Goal: Task Accomplishment & Management: Use online tool/utility

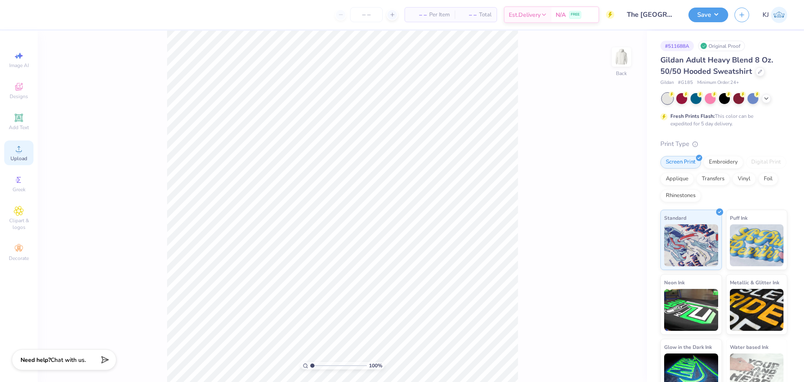
click at [18, 154] on div "Upload" at bounding box center [18, 152] width 29 height 25
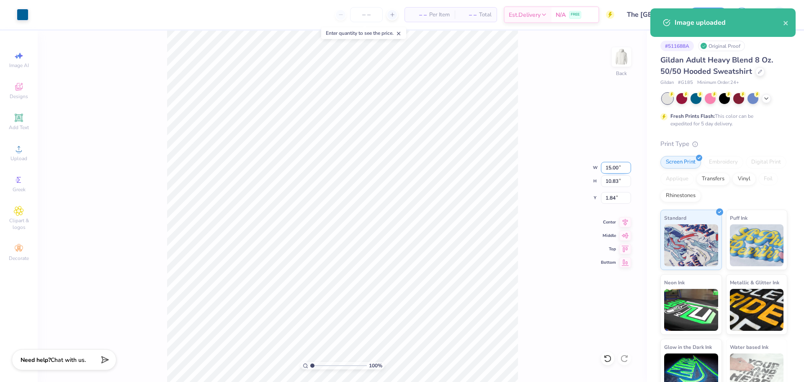
click at [614, 168] on input "15.00" at bounding box center [616, 168] width 30 height 12
type input "3.50"
type input "2.53"
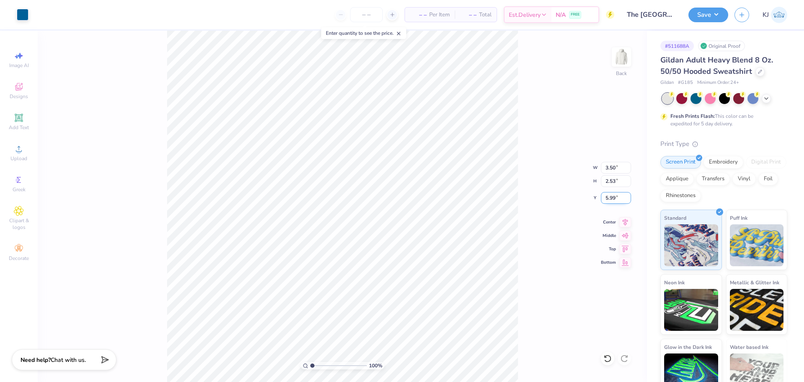
click at [608, 200] on input "5.99" at bounding box center [616, 198] width 30 height 12
type input "3.00"
click at [612, 64] on img at bounding box center [622, 57] width 34 height 34
click at [15, 158] on span "Upload" at bounding box center [18, 158] width 17 height 7
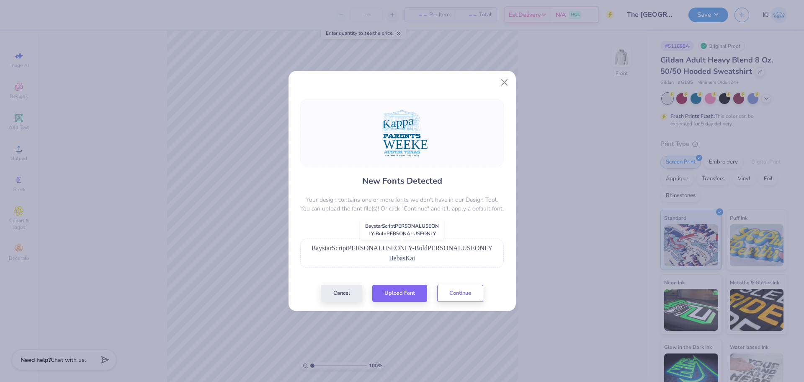
click at [423, 247] on span "BaystarScriptPERSONALUSEONLY-BoldPERSONALUSEONLY" at bounding box center [401, 247] width 181 height 7
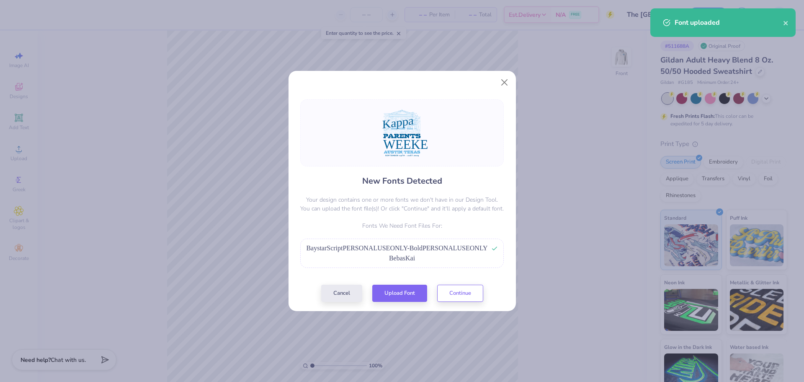
click at [401, 261] on span "BebasKai" at bounding box center [402, 257] width 26 height 7
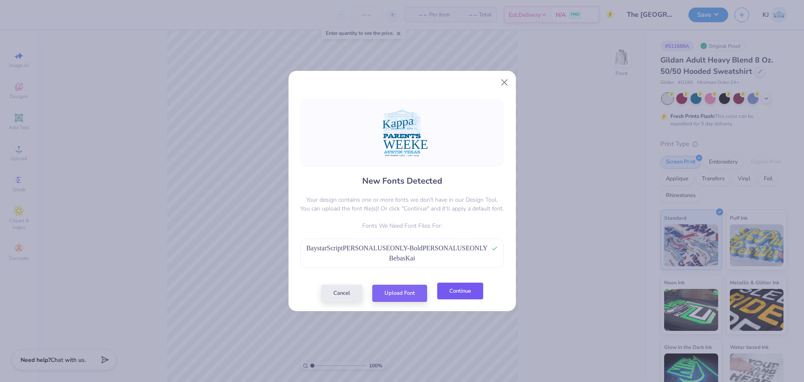
click at [460, 299] on button "Continue" at bounding box center [460, 290] width 46 height 17
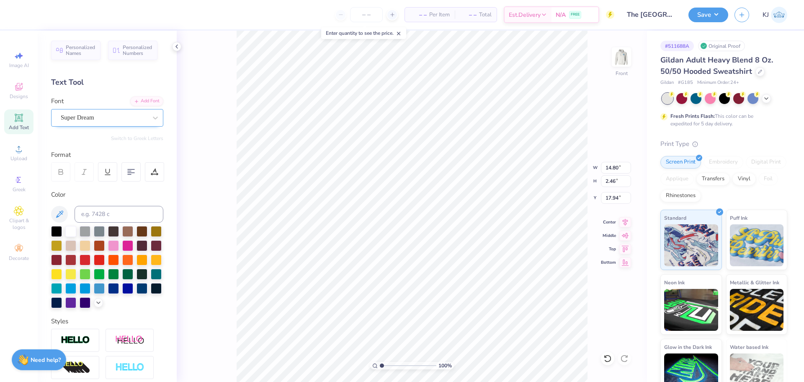
click at [80, 119] on div "Super Dream" at bounding box center [104, 117] width 88 height 13
click at [92, 183] on div at bounding box center [107, 183] width 90 height 9
type input "beba"
type input "9.29"
type input "2.43"
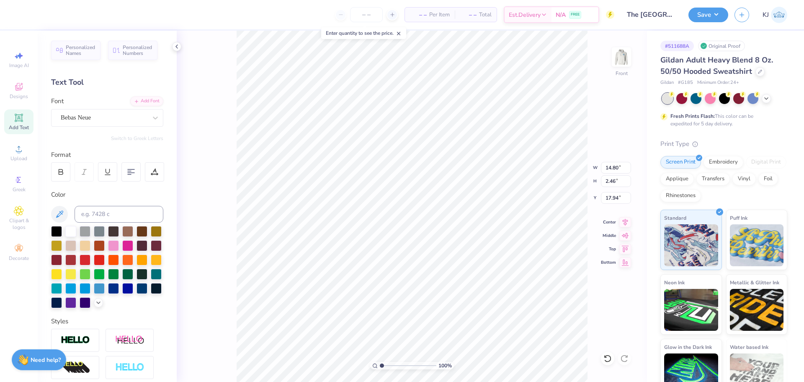
type input "18.20"
type input "10.07"
type input "6.11"
type input "16.25"
type input "15.66"
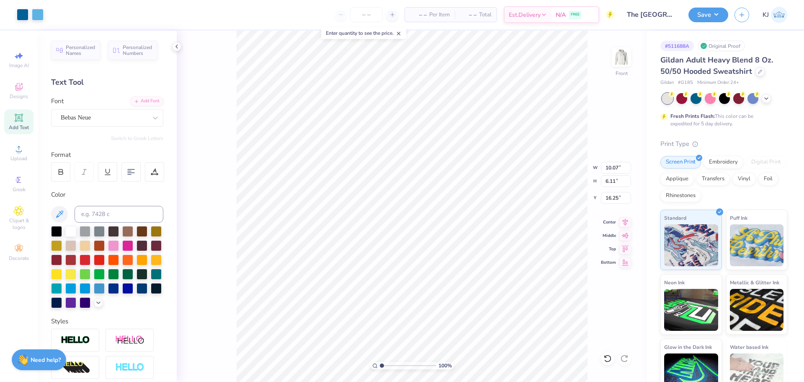
type input "12.72"
type input "9.64"
type input "17.77"
click at [96, 120] on div "Super Dream" at bounding box center [104, 117] width 88 height 13
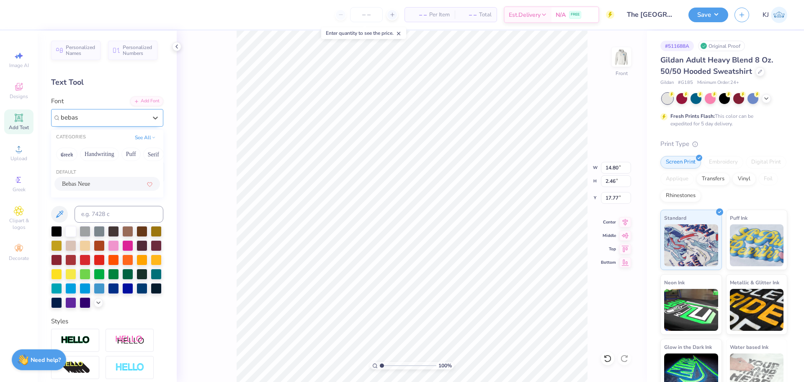
type input "bebas"
type input "9.29"
type input "2.43"
type input "18.03"
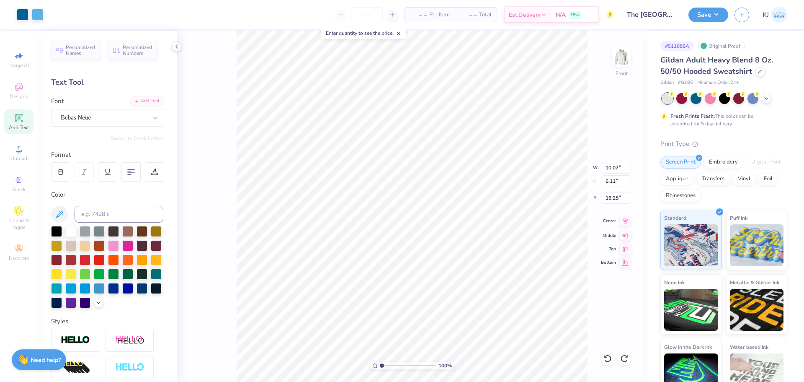
click at [624, 223] on icon at bounding box center [625, 221] width 12 height 10
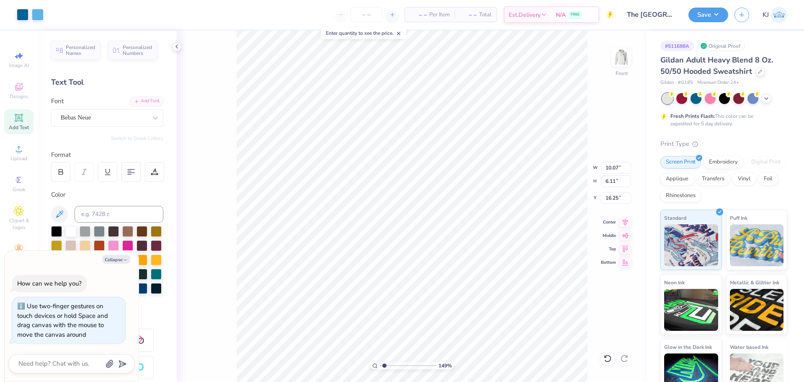
type input "1.49212326873899"
type textarea "x"
type input "1.49212326873899"
type textarea "x"
type input "1.49212326873899"
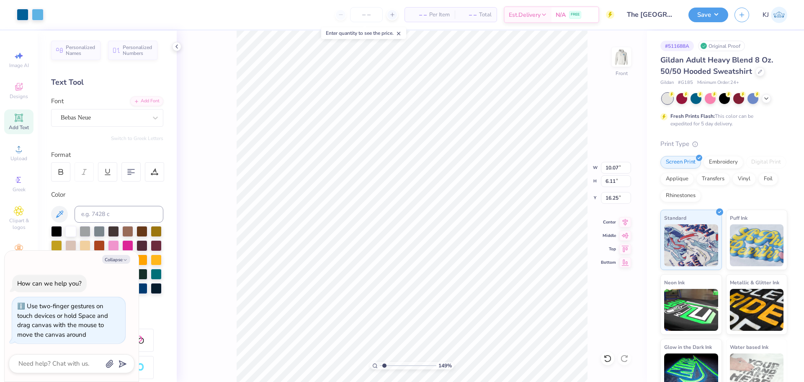
type input "16.19"
type textarea "x"
type input "1.49212326873899"
type textarea "x"
type input "1.49212326873899"
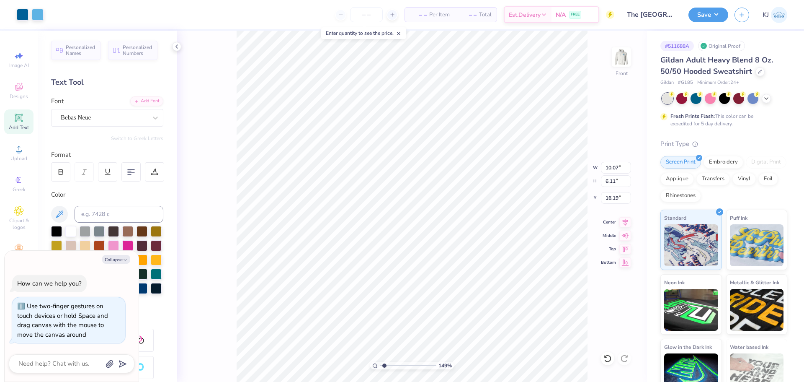
type input "16.25"
type textarea "x"
type input "1.49212326873899"
type input "11.89"
type input "3.85"
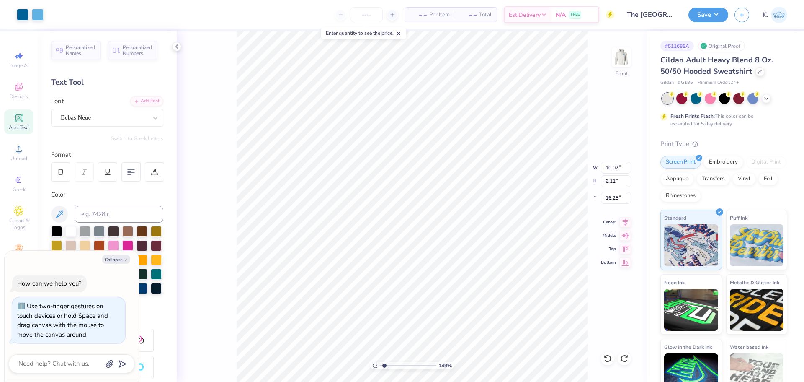
type input "11.55"
type textarea "x"
type input "1.49212326873899"
type textarea "x"
type input "1.49212326873899"
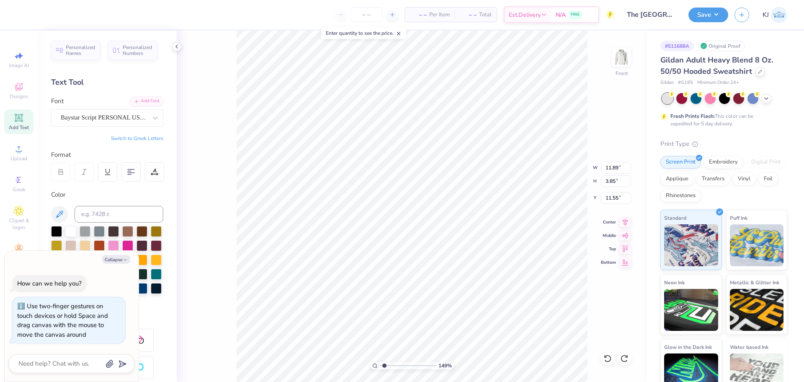
type textarea "x"
type input "1.49212326873899"
type textarea "x"
type input "1.49212326873899"
type textarea "x"
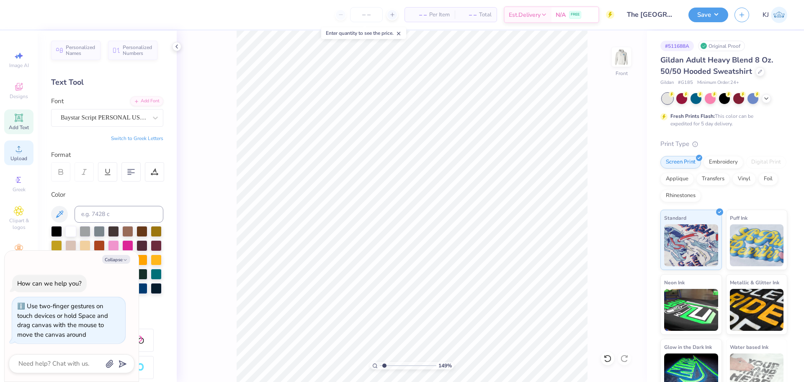
click at [20, 154] on div "Upload" at bounding box center [18, 152] width 29 height 25
type input "1.49212326873899"
type textarea "x"
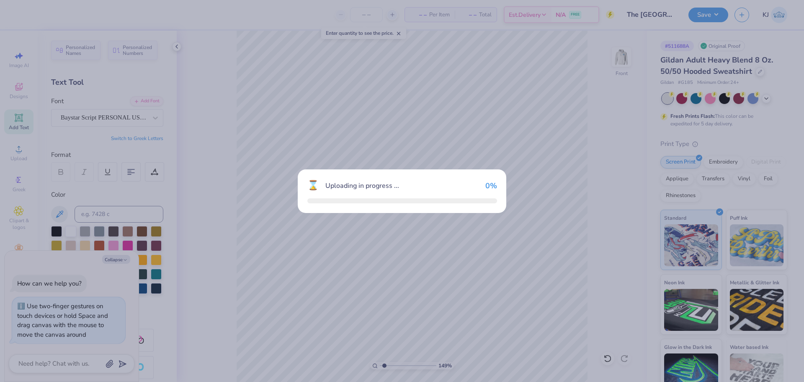
type input "1.49212326873899"
type textarea "x"
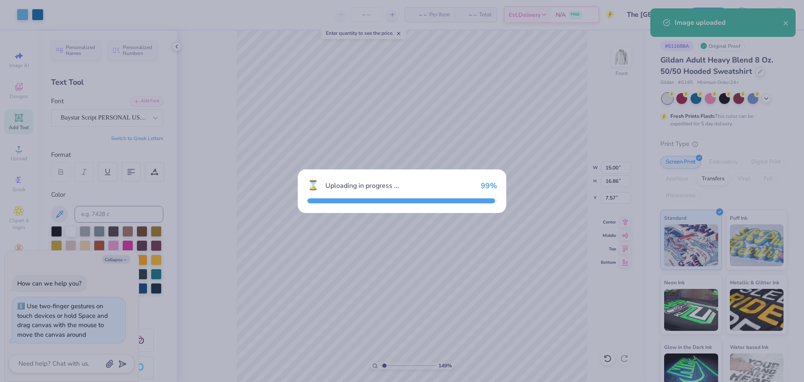
type input "1.49212326873899"
type textarea "x"
type input "1.49212326873899"
type textarea "x"
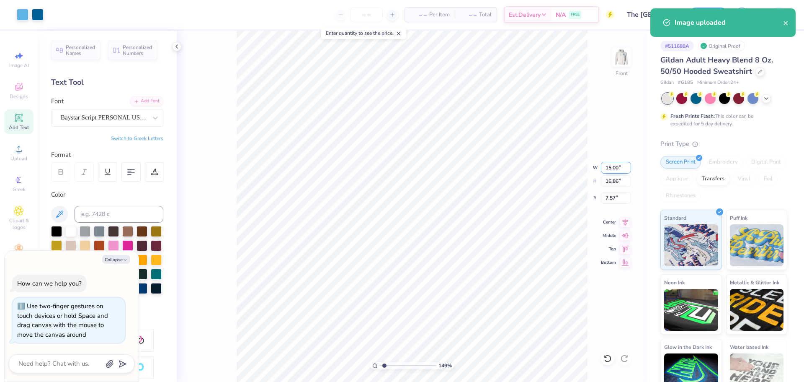
click at [612, 169] on input "15.00" at bounding box center [616, 168] width 30 height 12
type input "11"
type input "1.49212326873899"
type textarea "x"
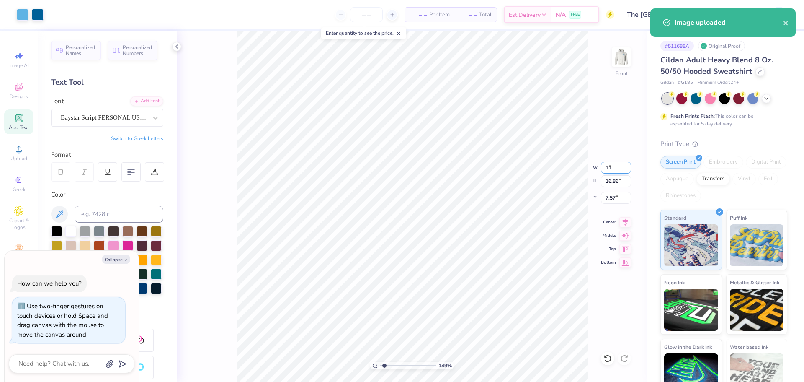
type input "11.00"
type input "12.37"
click at [608, 194] on input "9.82" at bounding box center [616, 198] width 30 height 12
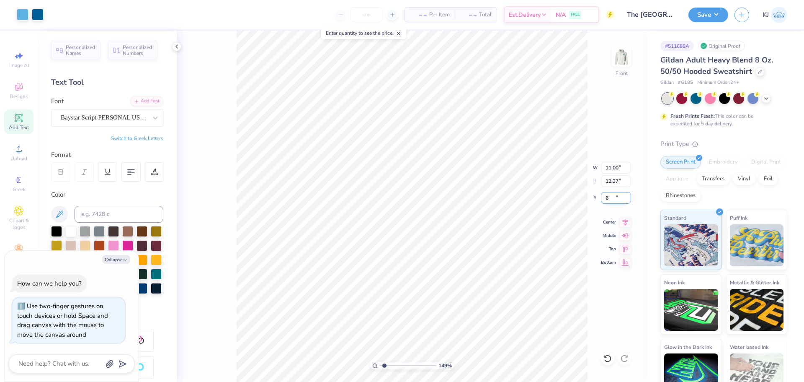
type input "6"
type input "1.49212326873899"
type textarea "x"
type input "6.00"
type input "1.14270703473249"
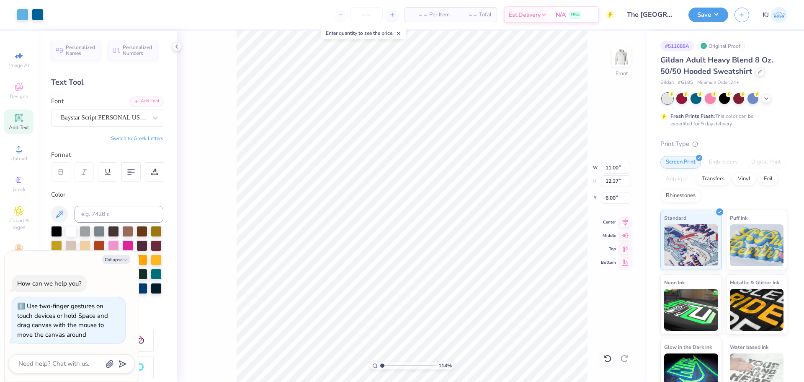
type textarea "x"
type input "1.14270703473249"
type textarea "x"
click at [610, 166] on input "11.00" at bounding box center [616, 168] width 30 height 12
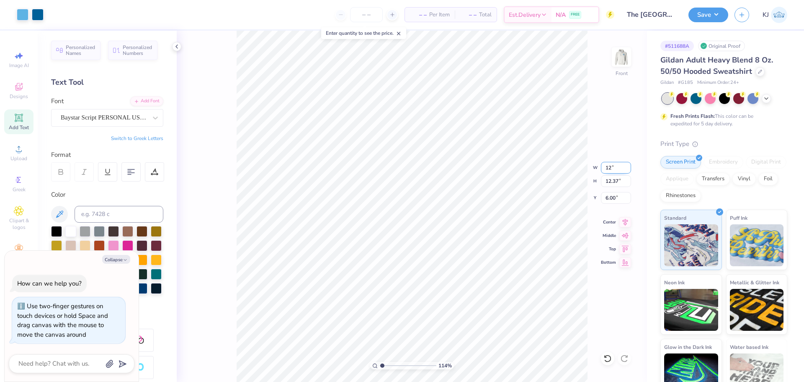
type input "12"
type input "1.14270703473249"
type textarea "x"
type input "12.00"
type input "13.49"
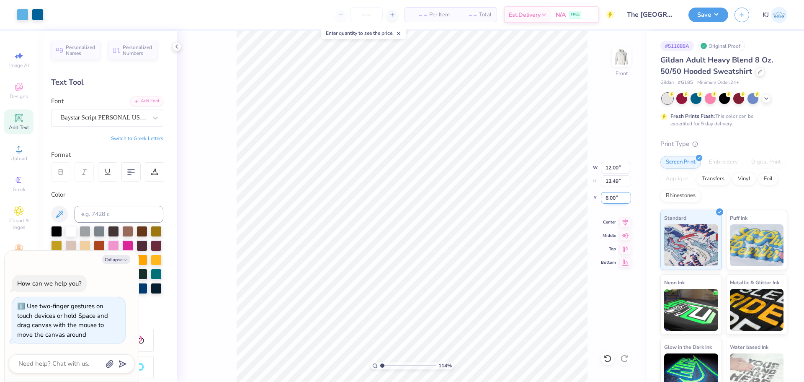
click at [607, 201] on input "6.00" at bounding box center [616, 198] width 30 height 12
type input "1.14270703473249"
type textarea "x"
type input "1.14270703473249"
type textarea "x"
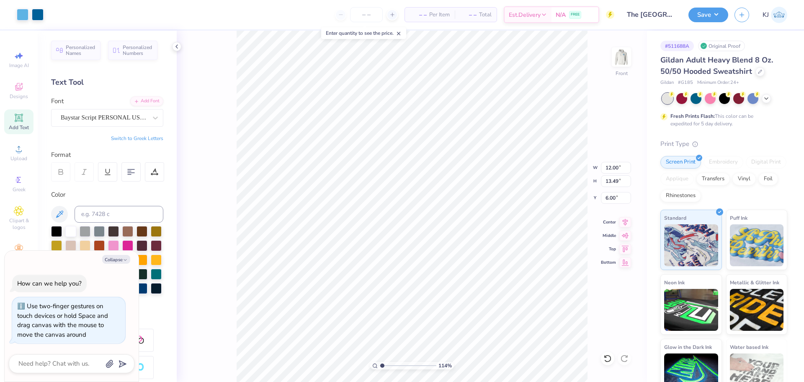
type input "1.14270703473249"
type textarea "x"
type input "1.14270703473249"
type textarea "x"
type input "1.14270703473249"
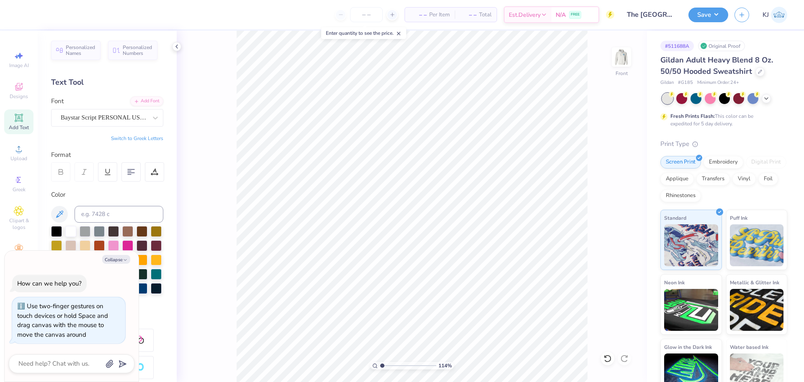
type textarea "x"
type input "1.14270703473249"
type textarea "x"
click at [613, 59] on img at bounding box center [622, 57] width 34 height 34
type input "1.14270703473249"
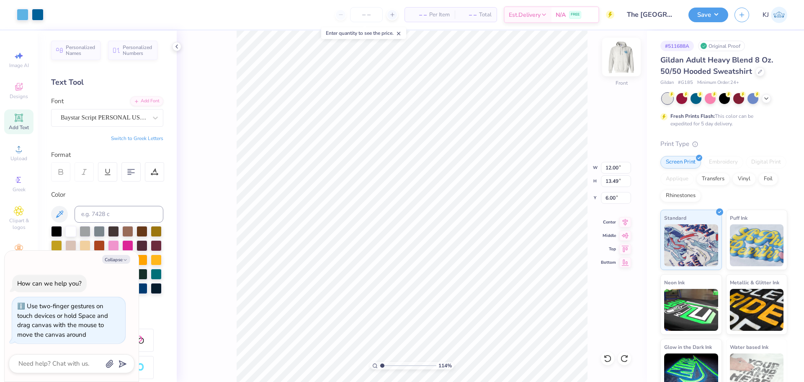
type textarea "x"
type input "1.14270703473249"
type textarea "x"
type input "1.14270703473249"
type textarea "x"
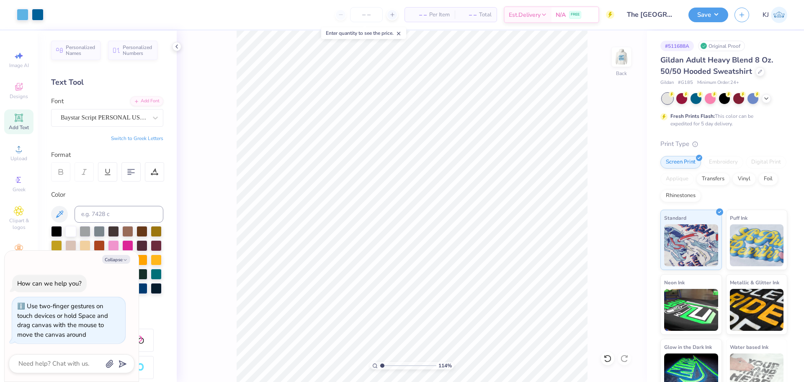
type input "1.14270703473249"
type textarea "x"
type input "1.14270703473249"
type textarea "x"
type input "1.14270703473249"
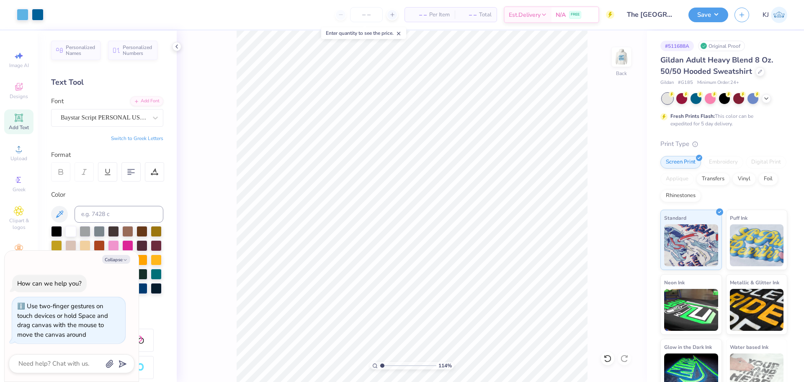
type textarea "x"
type input "1.14270703473249"
type textarea "x"
type input "1.14270703473249"
type textarea "x"
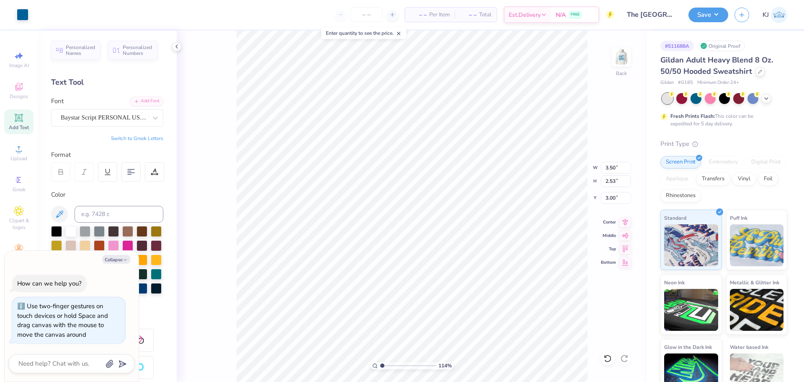
type input "1.14270703473249"
type textarea "x"
type input "1.14270703473249"
type textarea "x"
click at [720, 11] on button "Save" at bounding box center [709, 13] width 40 height 15
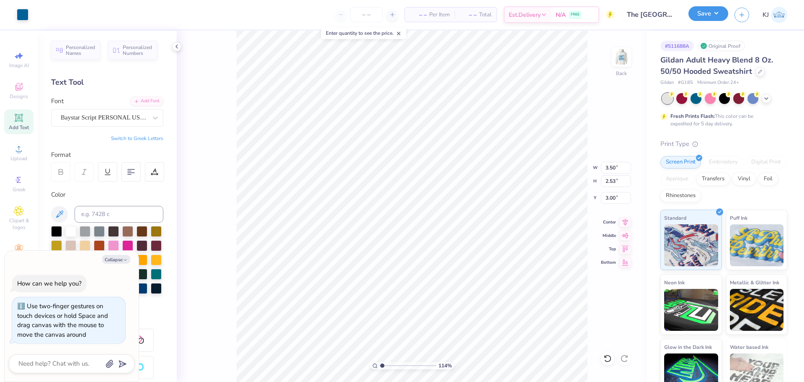
type input "1.14270703473249"
type textarea "x"
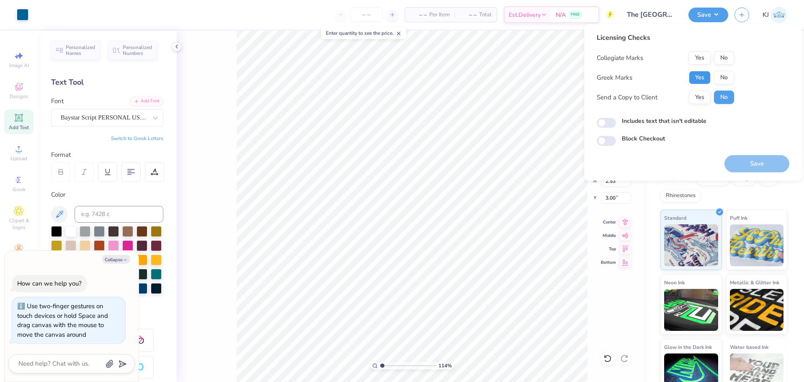
click at [701, 75] on button "Yes" at bounding box center [700, 77] width 22 height 13
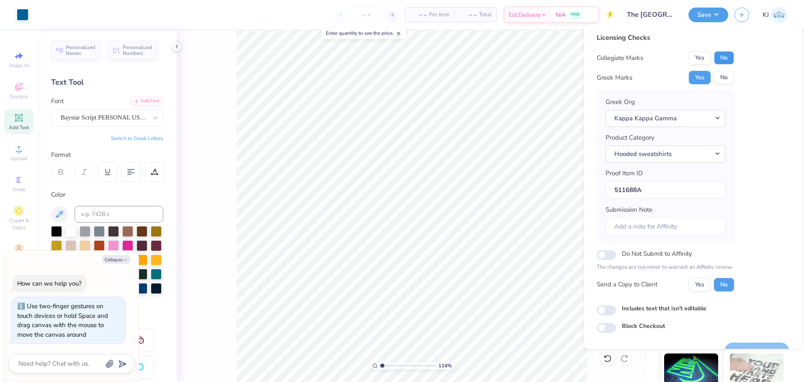
click at [728, 54] on button "No" at bounding box center [724, 57] width 20 height 13
type input "1.14270703473249"
type textarea "x"
type input "1.14270703473249"
type textarea "x"
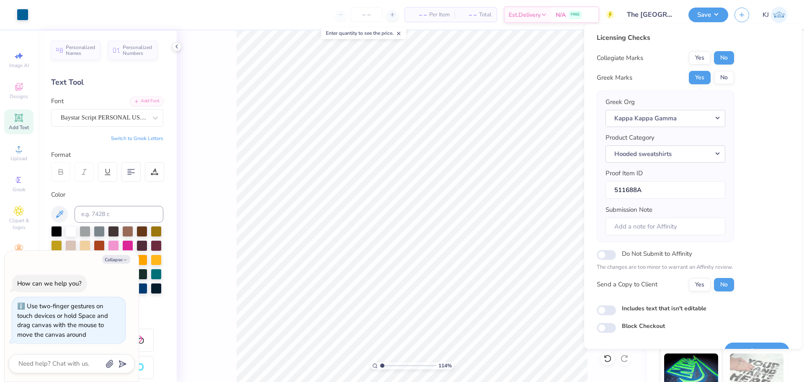
type input "1.14270703473249"
type textarea "x"
click at [756, 55] on div "Licensing Checks Collegiate Marks Yes No Greek Marks Yes No Greek Org Kappa Kap…" at bounding box center [693, 183] width 193 height 300
type input "1.14270703473249"
type textarea "x"
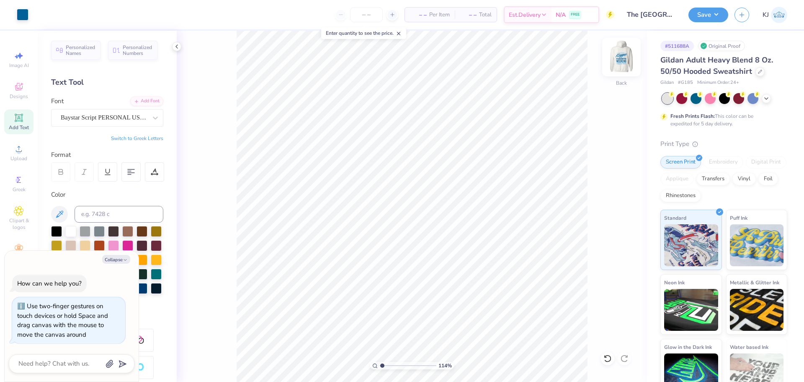
click at [619, 58] on img at bounding box center [622, 57] width 34 height 34
type input "1.14270703473249"
type textarea "x"
type input "1.14270703473249"
type textarea "x"
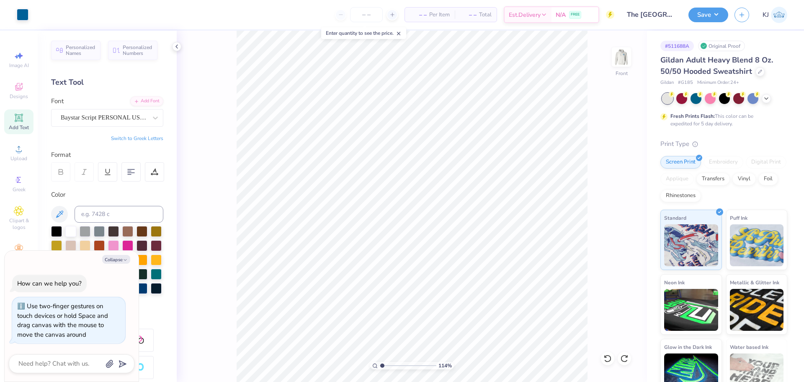
type input "1.14270703473249"
type textarea "x"
type input "1.14270703473249"
type textarea "x"
type input "1.14270703473249"
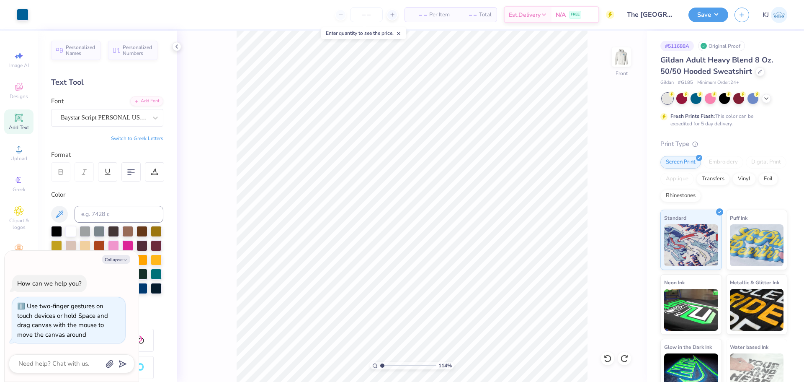
type textarea "x"
type input "1.14270703473249"
type textarea "x"
type input "1.14270703473249"
type textarea "x"
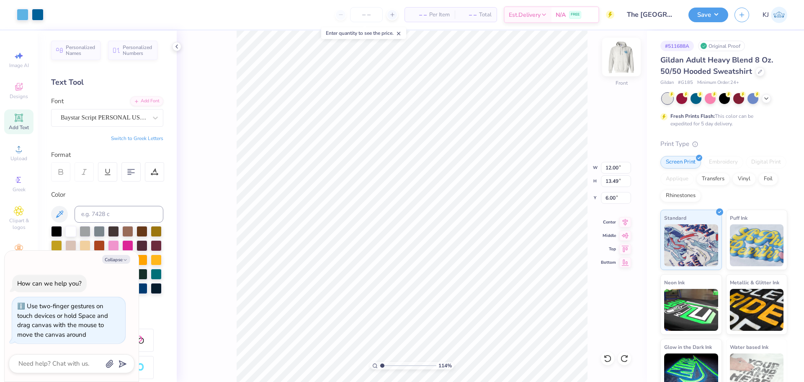
click at [626, 50] on img at bounding box center [622, 57] width 34 height 34
type input "1.14270703473249"
type textarea "x"
type input "1.14270703473249"
type textarea "x"
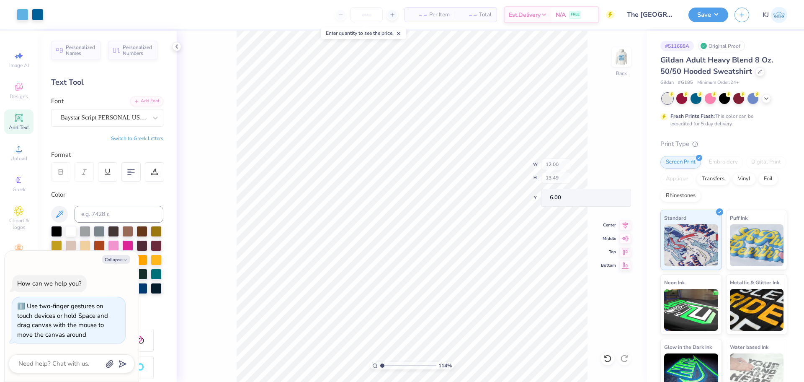
type input "1.14270703473249"
type textarea "x"
type input "1.14270703473249"
type textarea "x"
click at [178, 47] on icon at bounding box center [176, 46] width 7 height 7
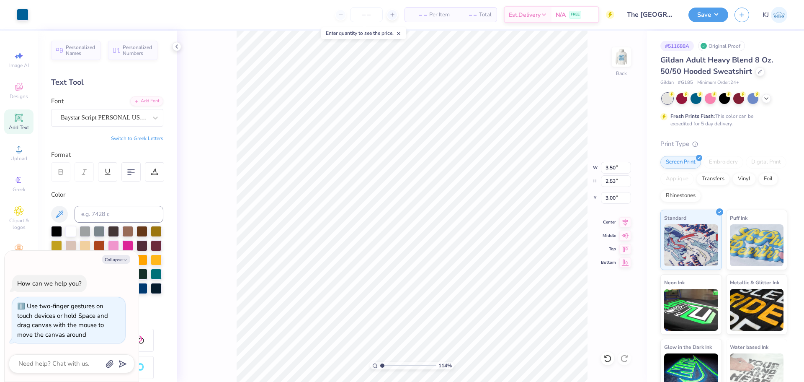
type input "1.14270703473249"
type textarea "x"
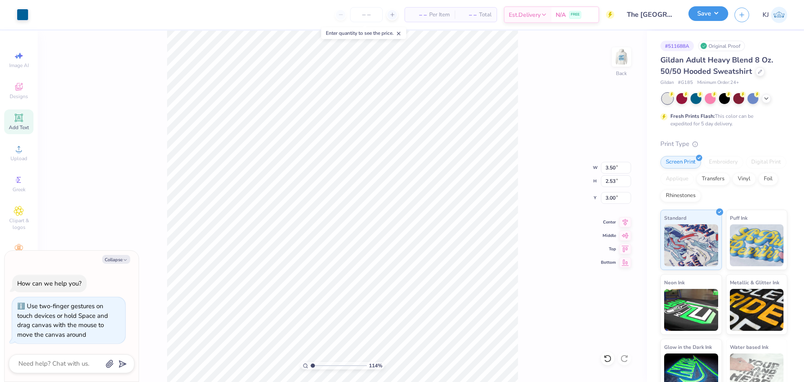
click at [726, 16] on button "Save" at bounding box center [709, 13] width 40 height 15
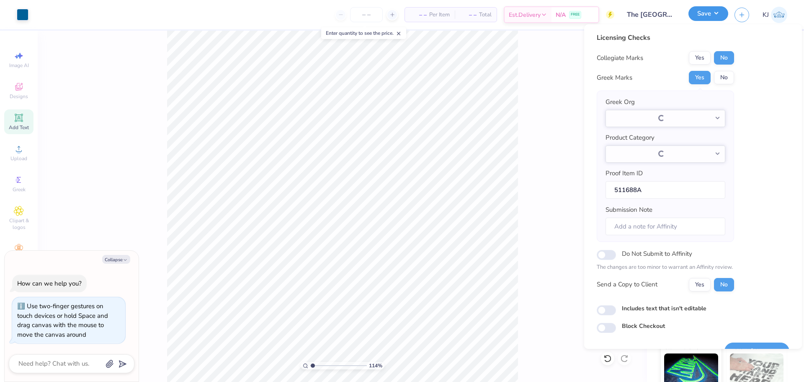
type input "1.14270703473249"
type textarea "x"
click at [705, 285] on button "Yes" at bounding box center [700, 284] width 22 height 13
type input "1.14270703473249"
type textarea "x"
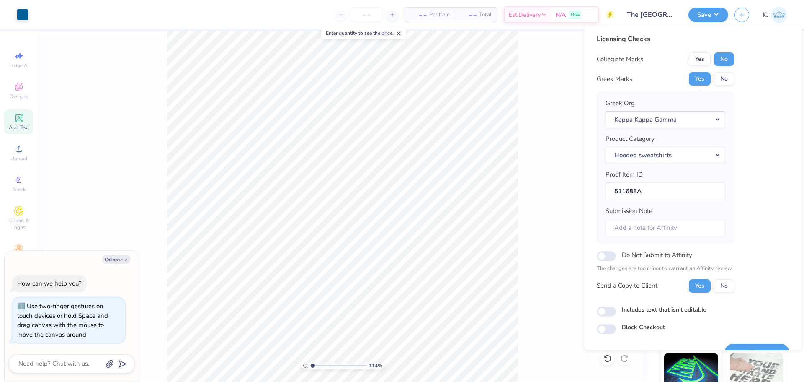
scroll to position [19, 0]
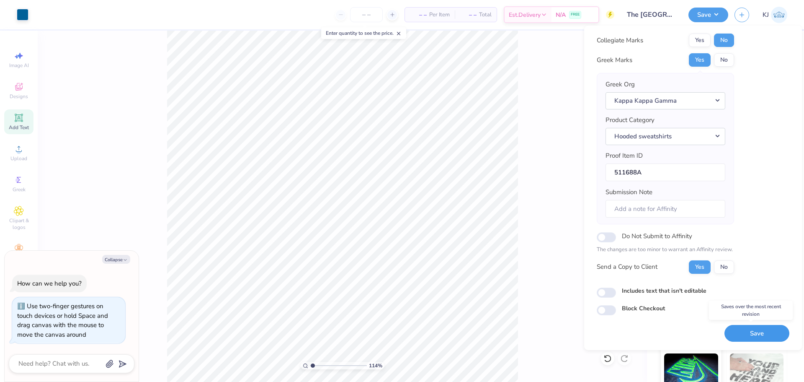
click at [737, 338] on button "Save" at bounding box center [757, 333] width 65 height 17
type input "1.14270703473249"
type textarea "x"
type input "1.14270703473249"
type textarea "x"
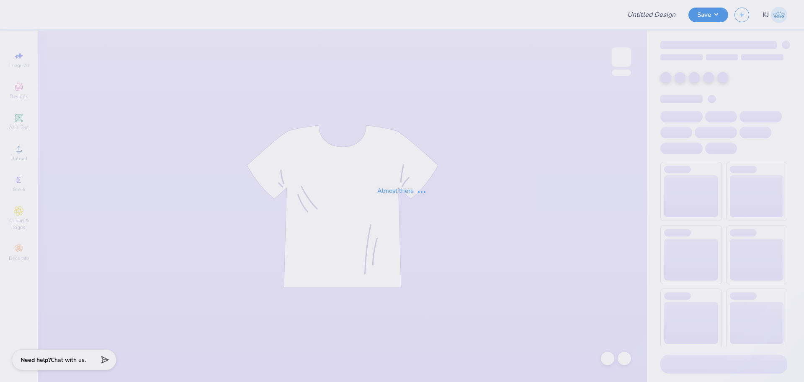
type input "[GEOGRAPHIC_DATA][US_STATE], [GEOGRAPHIC_DATA] : [PERSON_NAME]"
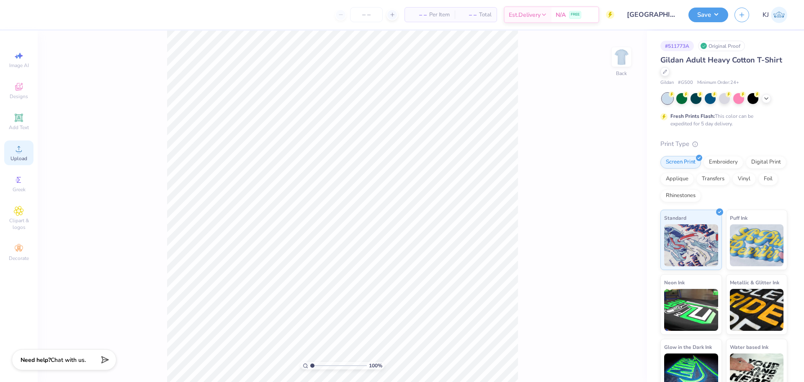
click at [19, 155] on div "Upload" at bounding box center [18, 152] width 29 height 25
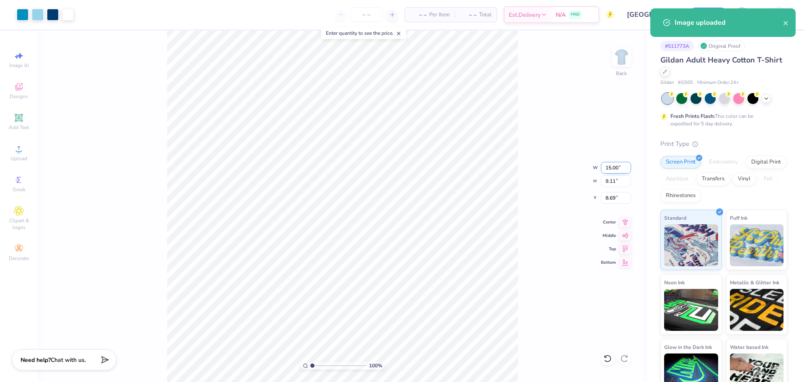
click at [609, 170] on input "15.00" at bounding box center [616, 168] width 30 height 12
type input "7.00"
type input "4.25"
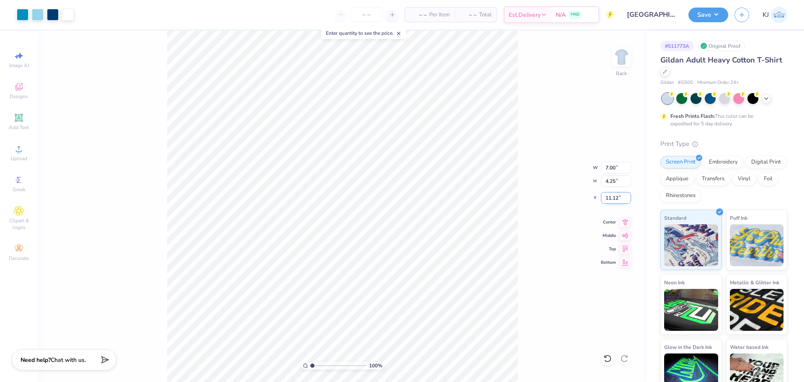
click at [611, 198] on input "11.12" at bounding box center [616, 198] width 30 height 12
type input "3.00"
click at [562, 139] on div "100 % Back W 7.00 7.00 " H 4.25 4.25 " Y 3.00 3.00 " Center Middle Top Bottom" at bounding box center [342, 206] width 609 height 351
click at [726, 15] on button "Save" at bounding box center [709, 13] width 40 height 15
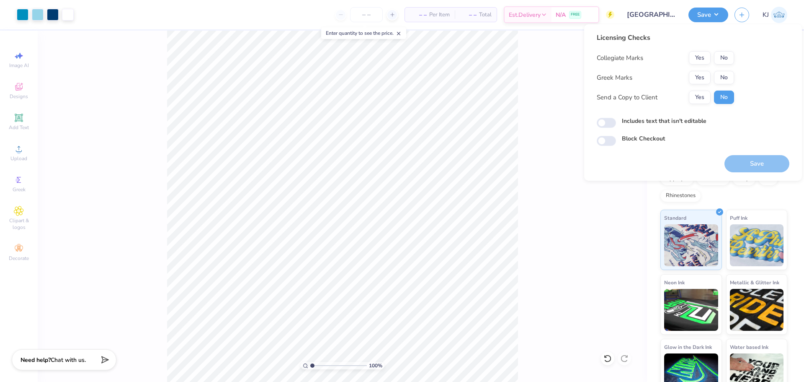
click at [711, 77] on div "Yes No" at bounding box center [711, 77] width 45 height 13
click at [717, 61] on button "No" at bounding box center [724, 57] width 20 height 13
click at [700, 74] on button "Yes" at bounding box center [700, 77] width 22 height 13
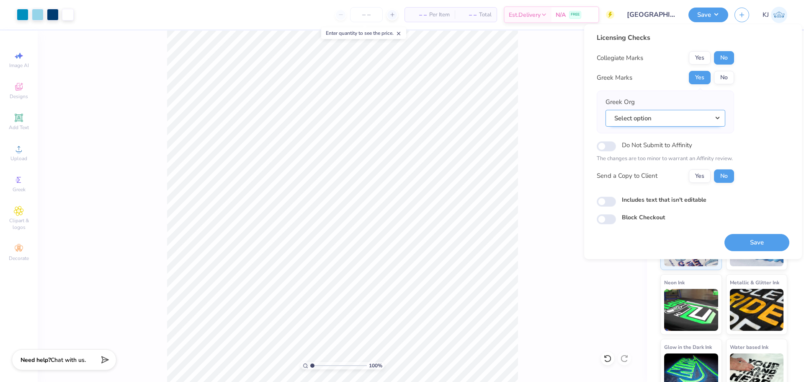
click at [714, 112] on button "Select option" at bounding box center [666, 118] width 120 height 17
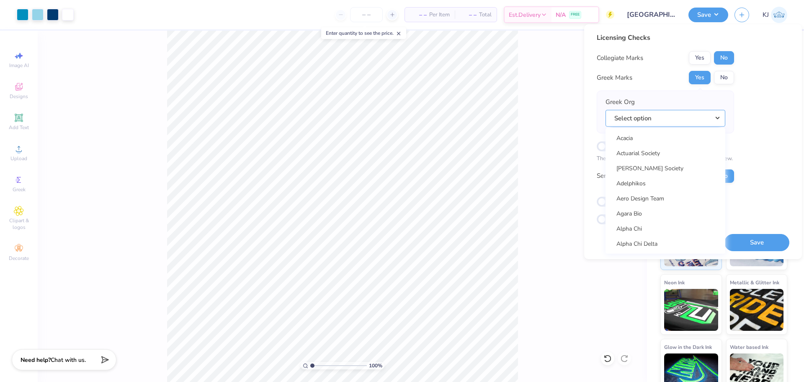
click at [670, 120] on button "Select option" at bounding box center [666, 118] width 120 height 17
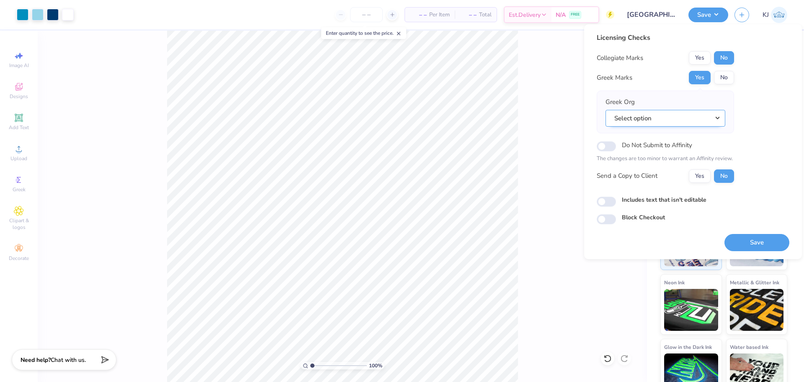
click at [670, 120] on button "Select option" at bounding box center [666, 118] width 120 height 17
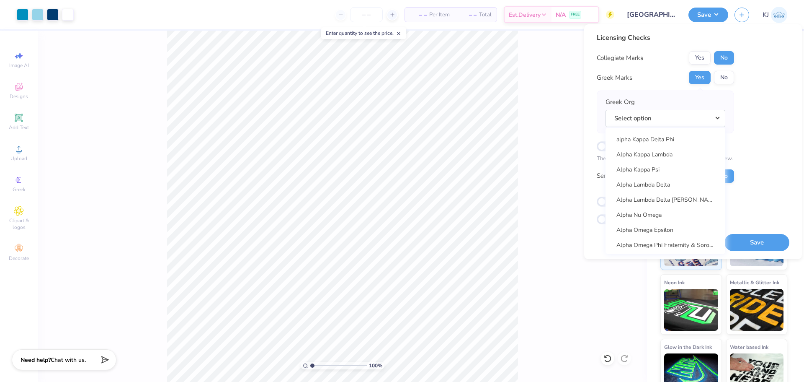
scroll to position [447, 0]
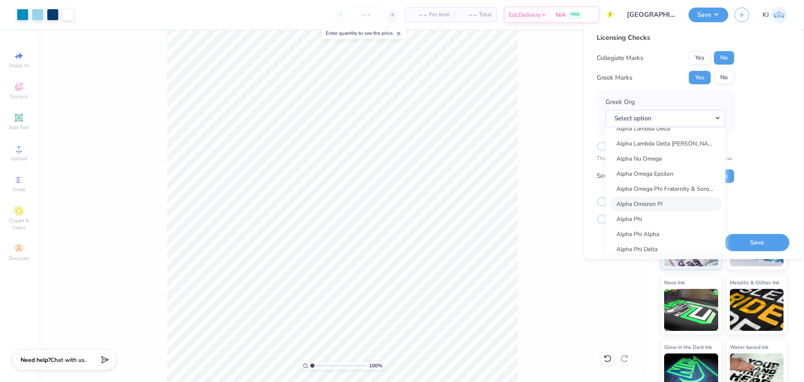
click at [666, 205] on link "Alpha Omicron Pi" at bounding box center [665, 204] width 113 height 14
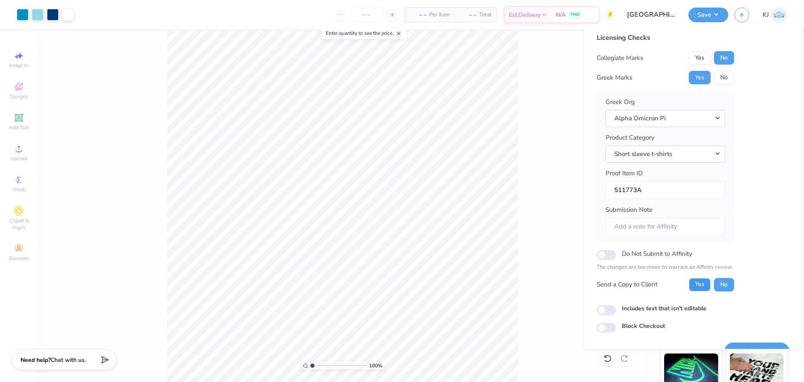
click at [707, 281] on button "Yes" at bounding box center [700, 284] width 22 height 13
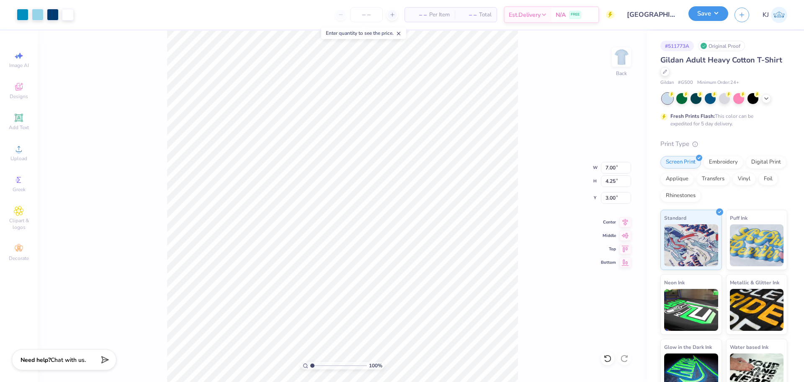
click at [719, 13] on button "Save" at bounding box center [709, 13] width 40 height 15
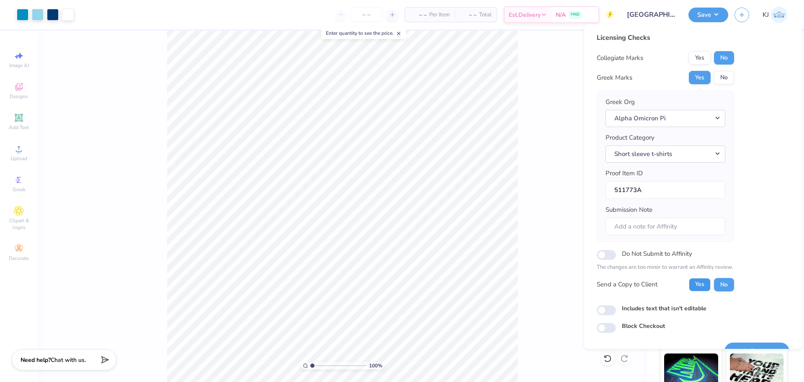
click at [706, 282] on button "Yes" at bounding box center [700, 284] width 22 height 13
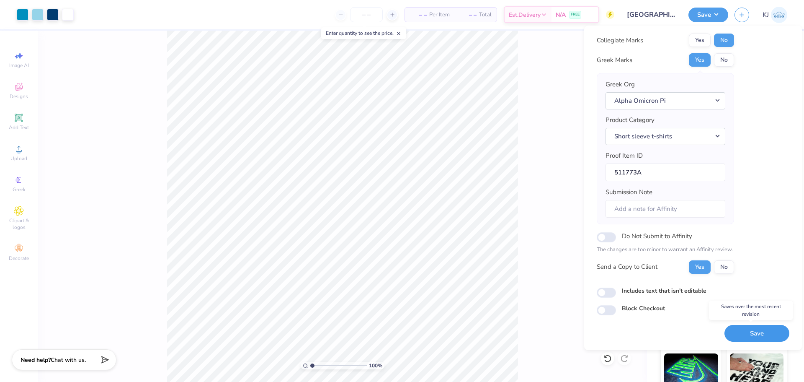
click at [746, 329] on button "Save" at bounding box center [757, 333] width 65 height 17
